Goal: Task Accomplishment & Management: Manage account settings

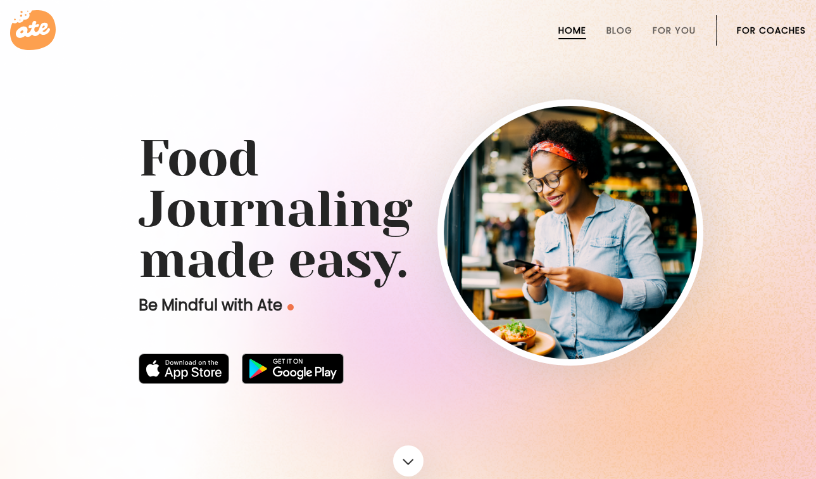
click at [782, 39] on li "For Coaches" at bounding box center [771, 30] width 69 height 30
click at [782, 30] on link "For Coaches" at bounding box center [771, 30] width 69 height 10
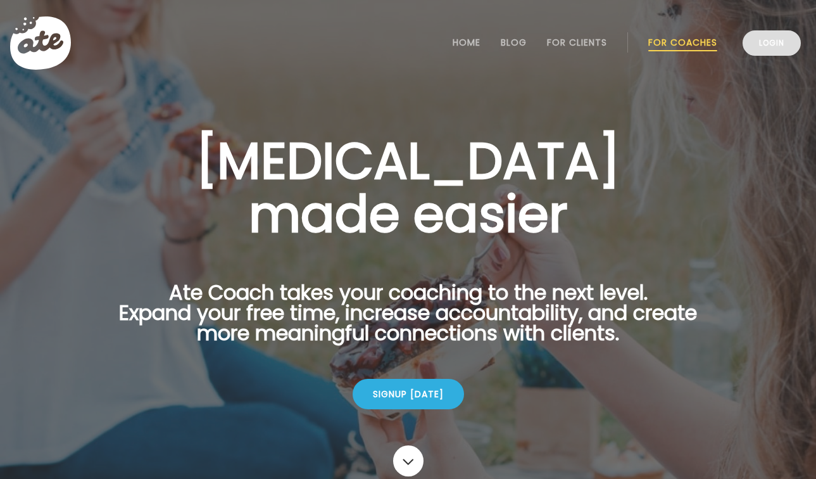
click at [769, 49] on link "Login" at bounding box center [772, 42] width 58 height 25
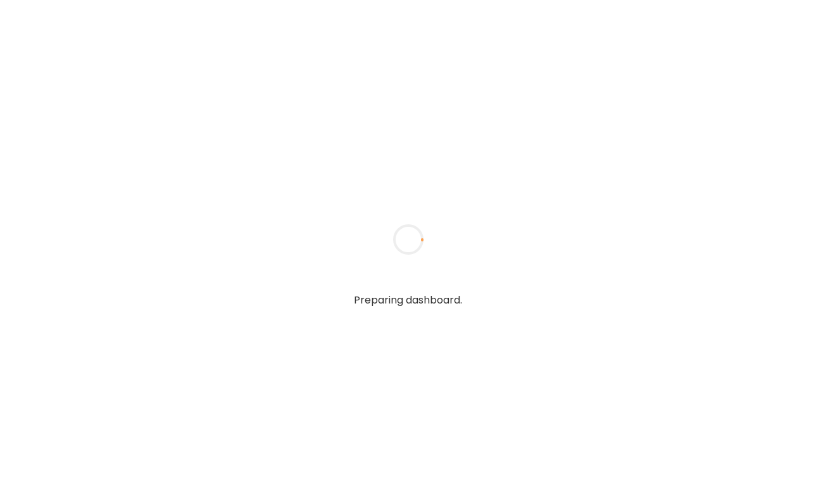
type input "**********"
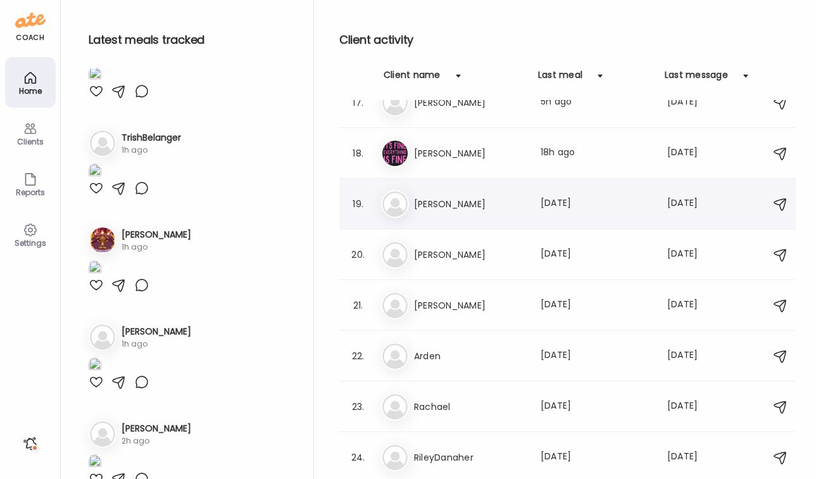
scroll to position [833, 0]
click at [448, 167] on div "El Elena Last meal: 18h ago Last message: 24d ago You: anything after 11 am yes…" at bounding box center [569, 154] width 377 height 28
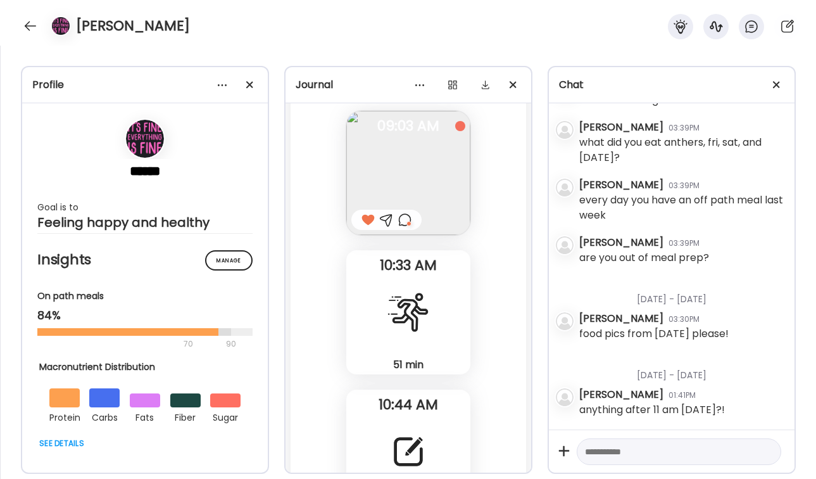
scroll to position [31264, 0]
